Goal: Register for event/course

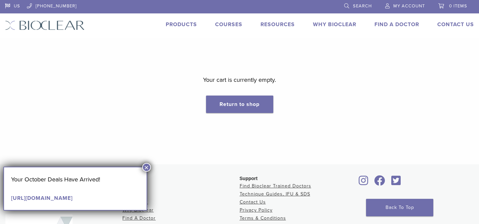
click at [229, 22] on link "Courses" at bounding box center [228, 24] width 27 height 7
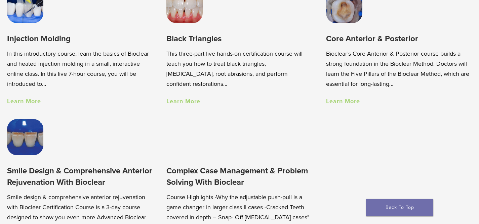
scroll to position [509, 0]
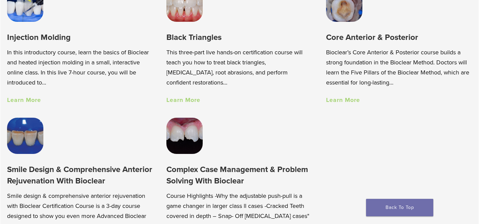
click at [183, 97] on link "Learn More" at bounding box center [183, 99] width 34 height 7
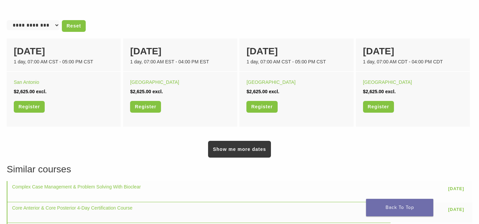
scroll to position [440, 0]
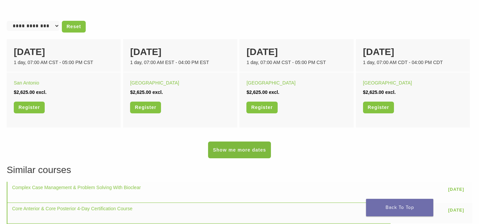
click at [234, 156] on link "Show me more dates" at bounding box center [239, 150] width 63 height 17
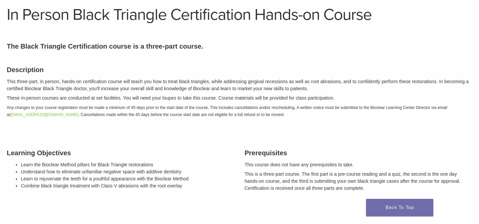
scroll to position [0, 0]
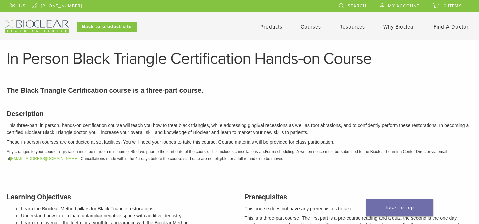
click at [304, 26] on link "Courses" at bounding box center [310, 27] width 20 height 6
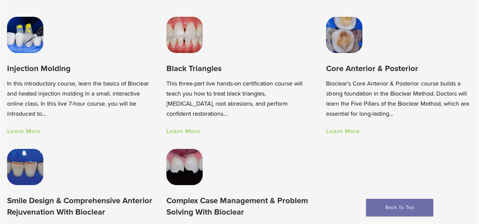
scroll to position [483, 0]
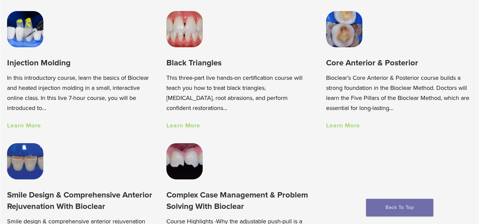
click at [341, 126] on link "Learn More" at bounding box center [343, 125] width 34 height 7
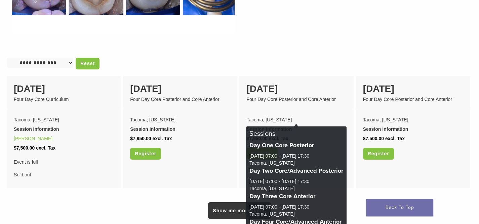
scroll to position [534, 0]
